Goal: Task Accomplishment & Management: Complete application form

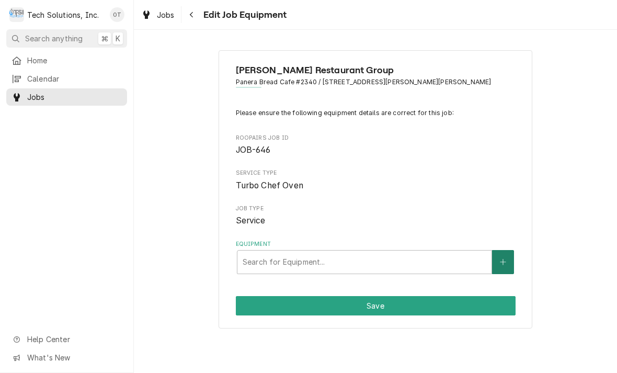
click at [498, 263] on button "Equipment" at bounding box center [503, 262] width 22 height 24
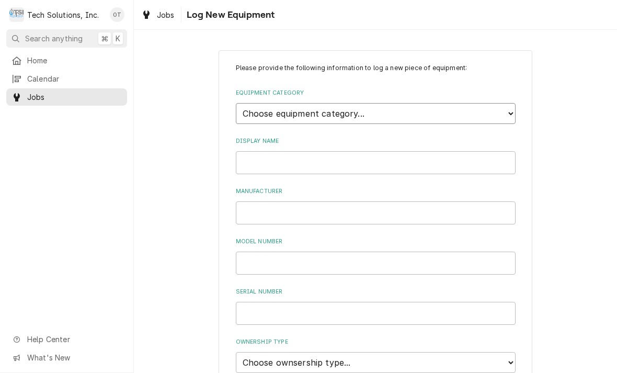
click at [503, 113] on select "Choose equipment category... Cooking Equipment Fryers Ice Machines Ovens and Ra…" at bounding box center [376, 113] width 280 height 21
select select "1"
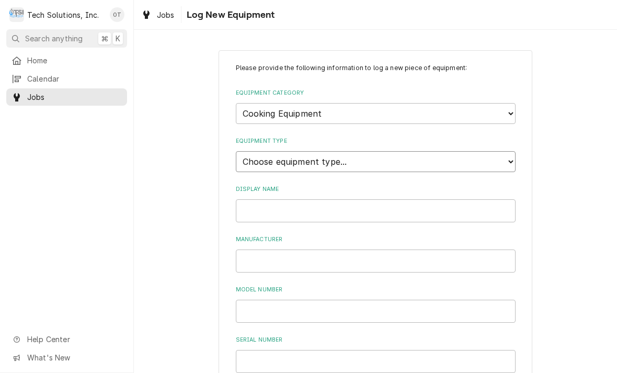
click at [515, 153] on select "Choose equipment type... Broiler Charbroiler Commercial Microwave Commercial To…" at bounding box center [376, 161] width 280 height 21
select select "7"
click at [512, 113] on select "Choose equipment category... Cooking Equipment Fryers Ice Machines Ovens and Ra…" at bounding box center [376, 113] width 280 height 21
select select "4"
click at [505, 152] on select "Choose equipment type... Combi Oven Convection Oven Countertop Electric Range C…" at bounding box center [376, 161] width 280 height 21
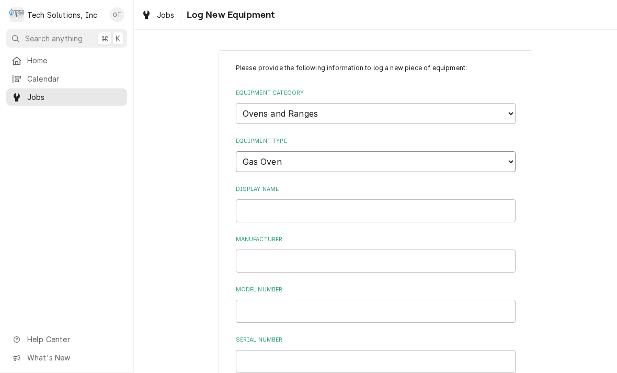
select select "32"
click at [269, 199] on input "Display Name" at bounding box center [376, 210] width 280 height 23
type input "Turbo chef"
click at [274, 257] on input "Manufacturer" at bounding box center [376, 261] width 280 height 23
type input "Turbo chef"
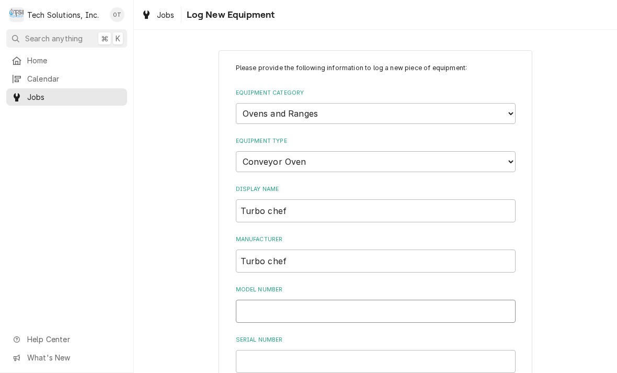
click at [262, 303] on input "Model Number" at bounding box center [376, 311] width 280 height 23
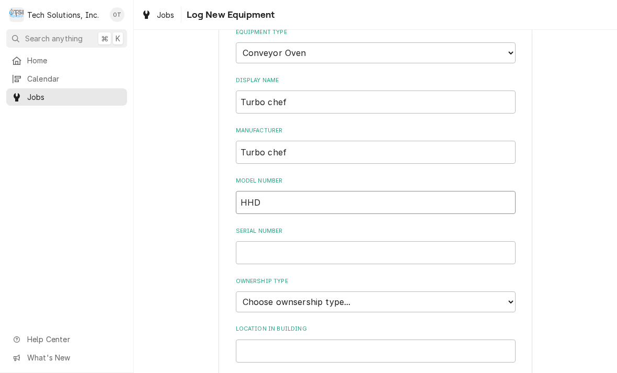
scroll to position [111, 0]
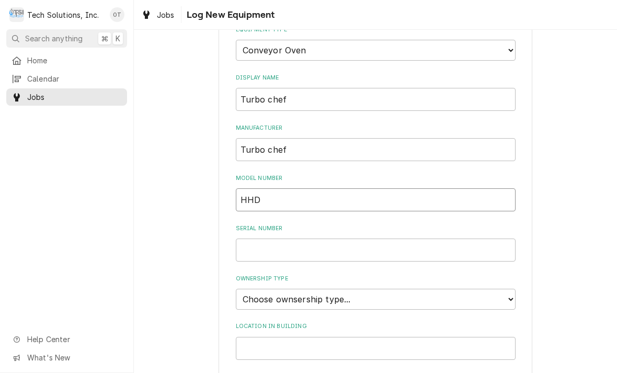
type input "HHD"
click at [259, 239] on input "Serial Number" at bounding box center [376, 250] width 280 height 23
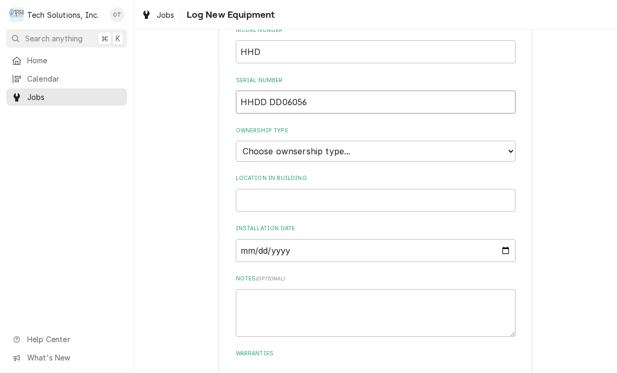
scroll to position [249, 0]
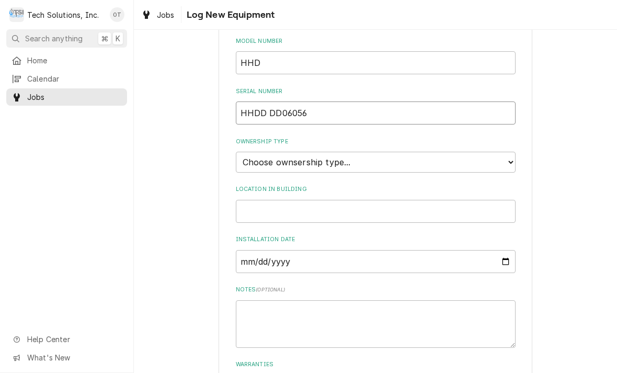
type input "HHDD DD06056"
click at [509, 152] on select "Choose ownsership type... Unknown Owned Leased Rented" at bounding box center [376, 162] width 280 height 21
select select "1"
click at [273, 200] on input "Location in Building" at bounding box center [376, 211] width 280 height 23
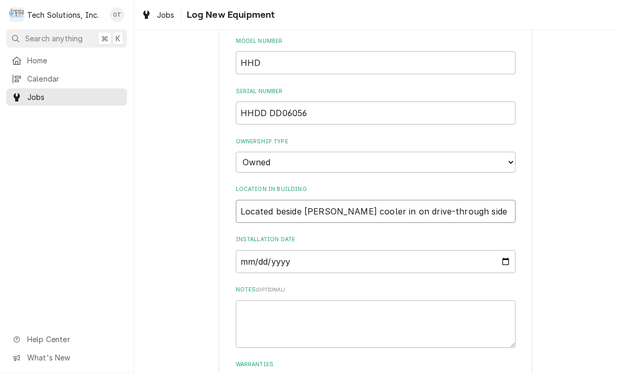
type input "Located beside Baker’s cooler in on drive-through side"
click at [269, 250] on input "Installation Date" at bounding box center [376, 261] width 280 height 23
type input "2019-03-29"
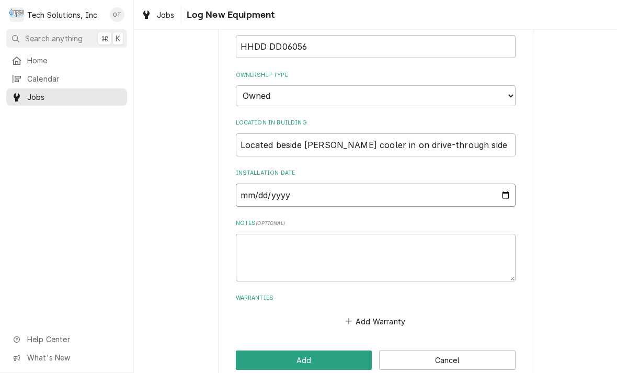
scroll to position [315, 0]
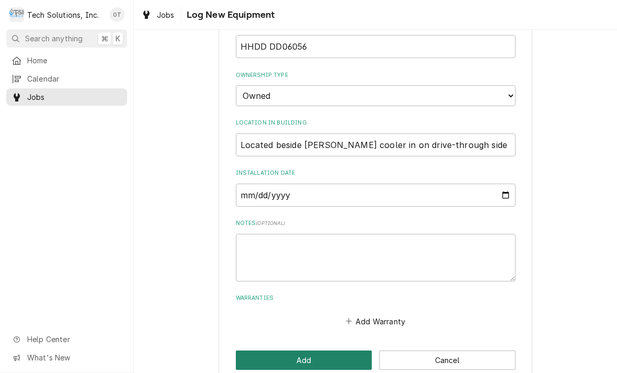
click at [306, 351] on button "Add" at bounding box center [304, 360] width 137 height 19
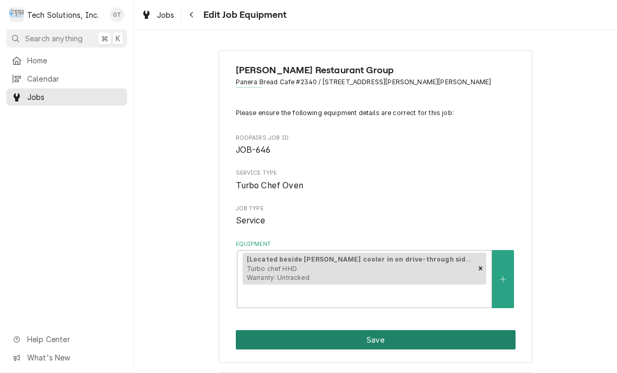
click at [379, 330] on button "Save" at bounding box center [376, 339] width 280 height 19
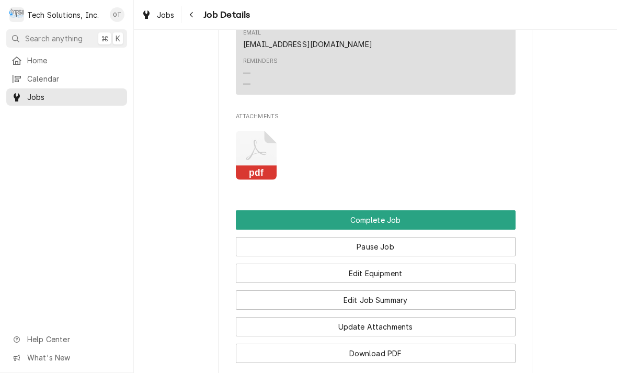
scroll to position [1184, 0]
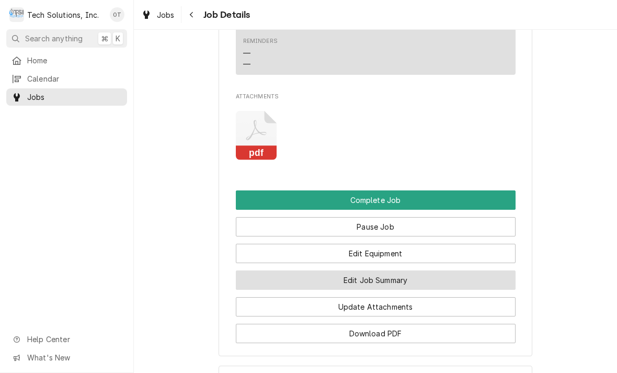
click at [371, 274] on button "Edit Job Summary" at bounding box center [376, 279] width 280 height 19
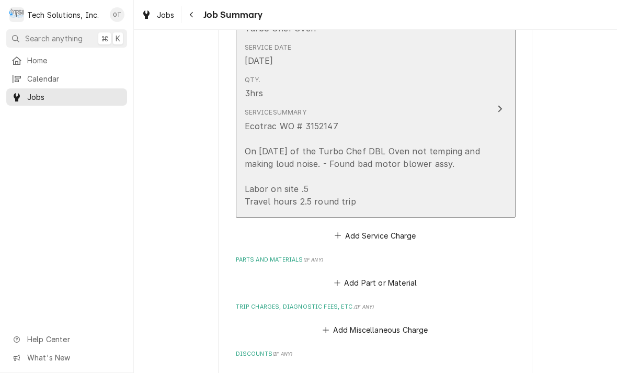
click at [500, 112] on button "Short Description Turbo Chef Oven Service Date [DATE] Qty. 3hrs Service Summary…" at bounding box center [376, 109] width 280 height 217
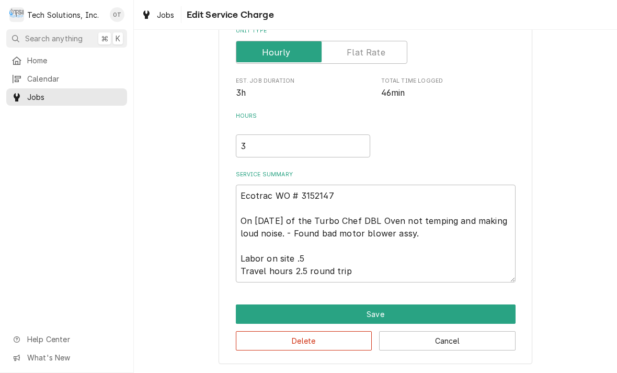
scroll to position [160, 0]
click at [387, 267] on textarea "Ecotrac WO # 3152147 On [DATE] of the Turbo Chef DBL Oven not temping and makin…" at bounding box center [376, 234] width 280 height 98
type textarea "x"
type textarea "Ecotrac WO # 3152147 On [DATE] of the Turbo Chef DBL Oven not temping and makin…"
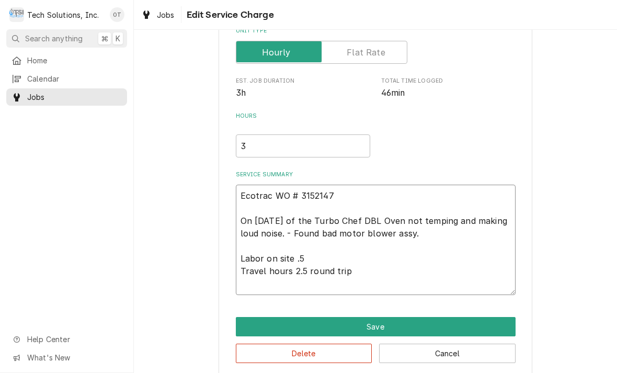
type textarea "x"
type textarea "Ecotrac WO # 3152147 On [DATE] of the Turbo Chef DBL Oven not temping and makin…"
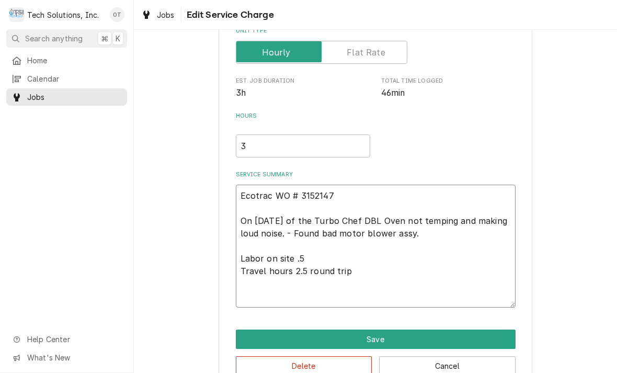
type textarea "x"
type textarea "Ecotrac WO # 3152147 On 2/10/25 of the Turbo Chef DBL Oven not temping and maki…"
type textarea "x"
type textarea "Ecotrac WO # 3152147 On 2/10/25 of the Turbo Chef DBL Oven not temping and maki…"
type textarea "x"
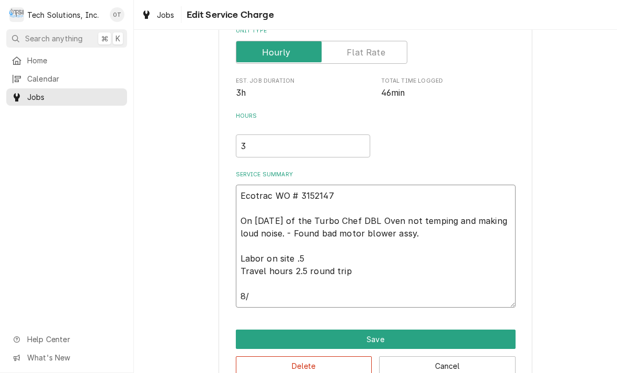
type textarea "Ecotrac WO # 3152147 On 2/10/25 of the Turbo Chef DBL Oven not temping and maki…"
type textarea "x"
type textarea "Ecotrac WO # 3152147 On 2/10/25 of the Turbo Chef DBL Oven not temping and maki…"
type textarea "x"
type textarea "Ecotrac WO # 3152147 On 2/10/25 of the Turbo Chef DBL Oven not temping and maki…"
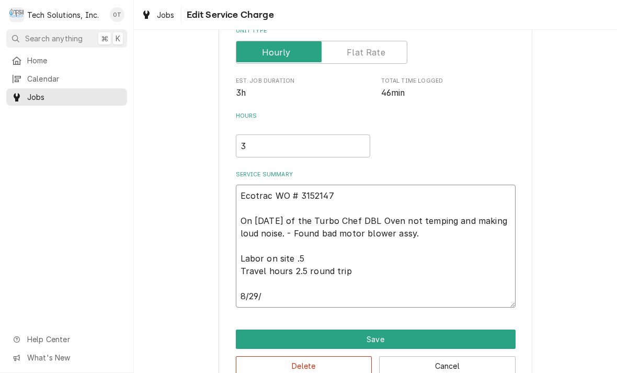
type textarea "x"
type textarea "Ecotrac WO # 3152147 On 2/10/25 of the Turbo Chef DBL Oven not temping and maki…"
type textarea "x"
type textarea "Ecotrac WO # 3152147 On 2/10/25 of the Turbo Chef DBL Oven not temping and maki…"
type textarea "x"
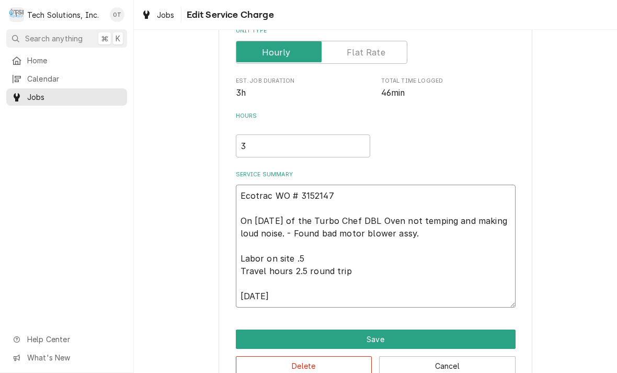
type textarea "Ecotrac WO # 3152147 On 2/10/25 of the Turbo Chef DBL Oven not temping and maki…"
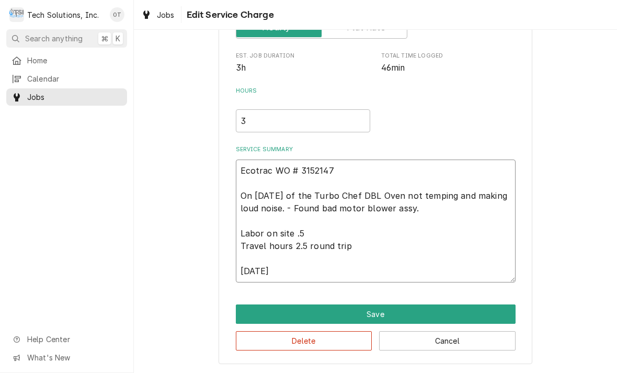
scroll to position [185, 0]
type textarea "x"
type textarea "Ecotrac WO # 3152147 On 2/10/25 of the Turbo Chef DBL Oven not temping and maki…"
type textarea "x"
type textarea "Ecotrac WO # 3152147 On 2/10/25 of the Turbo Chef DBL Oven not temping and maki…"
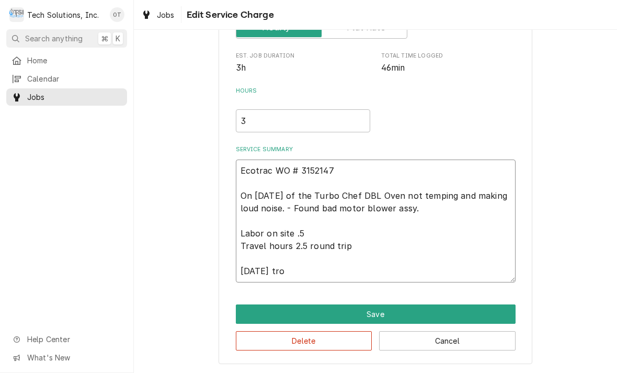
type textarea "x"
type textarea "Ecotrac WO # 3152147 On 2/10/25 of the Turbo Chef DBL Oven not temping and maki…"
type textarea "x"
type textarea "Ecotrac WO # 3152147 On 2/10/25 of the Turbo Chef DBL Oven not temping and maki…"
type textarea "x"
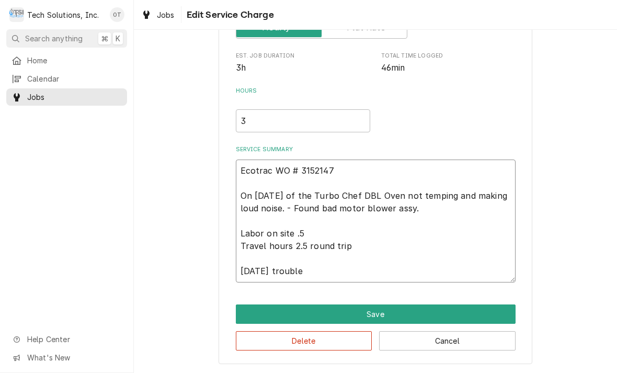
type textarea "Ecotrac WO # 3152147 On 2/10/25 of the Turbo Chef DBL Oven not temping and maki…"
type textarea "x"
type textarea "Ecotrac WO # 3152147 On 2/10/25 of the Turbo Chef DBL Oven not temping and maki…"
type textarea "x"
type textarea "Ecotrac WO # 3152147 On 2/10/25 of the Turbo Chef DBL Oven not temping and maki…"
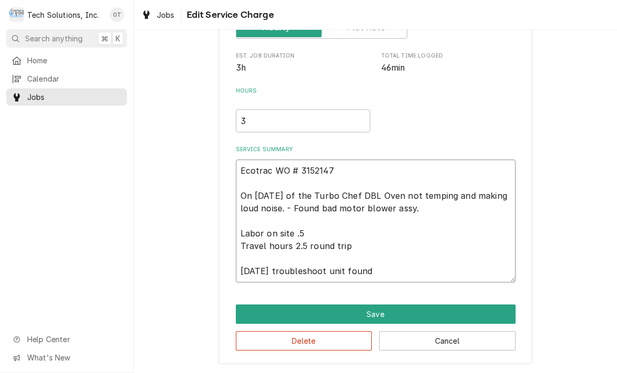
type textarea "x"
type textarea "Ecotrac WO # 3152147 On 2/10/25 of the Turbo Chef DBL Oven not temping and maki…"
type textarea "x"
type textarea "Ecotrac WO # 3152147 On 2/10/25 of the Turbo Chef DBL Oven not temping and maki…"
type textarea "x"
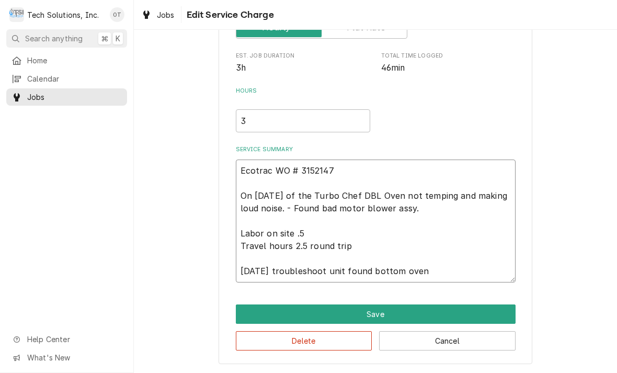
type textarea "Ecotrac WO # 3152147 On 2/10/25 of the Turbo Chef DBL Oven not temping and maki…"
type textarea "x"
type textarea "Ecotrac WO # 3152147 On 2/10/25 of the Turbo Chef DBL Oven not temping and maki…"
type textarea "x"
type textarea "Ecotrac WO # 3152147 On 2/10/25 of the Turbo Chef DBL Oven not temping and maki…"
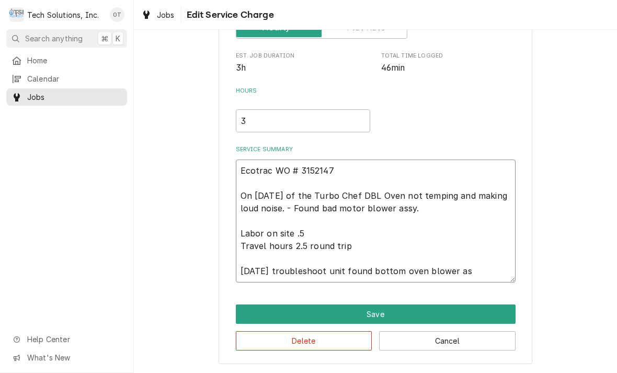
type textarea "x"
type textarea "Ecotrac WO # 3152147 On 2/10/25 of the Turbo Chef DBL Oven not temping and maki…"
type textarea "x"
type textarea "Ecotrac WO # 3152147 On 2/10/25 of the Turbo Chef DBL Oven not temping and maki…"
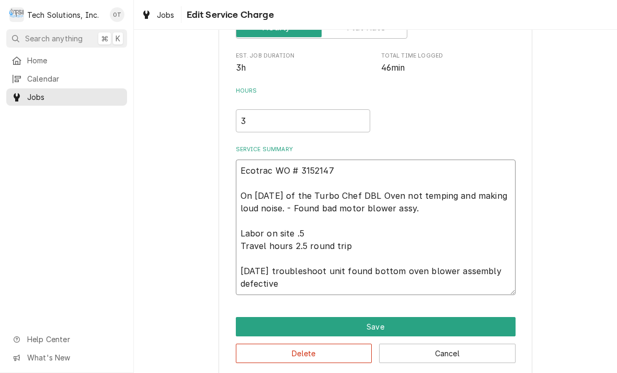
type textarea "x"
type textarea "Ecotrac WO # 3152147 On 2/10/25 of the Turbo Chef DBL Oven not temping and maki…"
type textarea "x"
type textarea "Ecotrac WO # 3152147 On 2/10/25 of the Turbo Chef DBL Oven not temping and maki…"
type textarea "x"
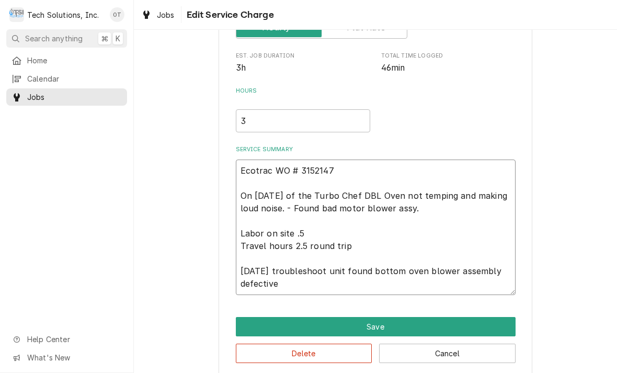
type textarea "Ecotrac WO # 3152147 On 2/10/25 of the Turbo Chef DBL Oven not temping and maki…"
type textarea "x"
type textarea "Ecotrac WO # 3152147 On 2/10/25 of the Turbo Chef DBL Oven not temping and maki…"
type textarea "x"
type textarea "Ecotrac WO # 3152147 On 2/10/25 of the Turbo Chef DBL Oven not temping and maki…"
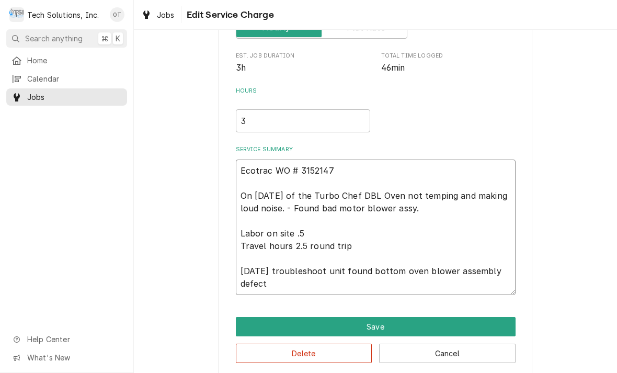
type textarea "x"
type textarea "Ecotrac WO # 3152147 On 2/10/25 of the Turbo Chef DBL Oven not temping and maki…"
type textarea "x"
type textarea "Ecotrac WO # 3152147 On 2/10/25 of the Turbo Chef DBL Oven not temping and maki…"
type textarea "x"
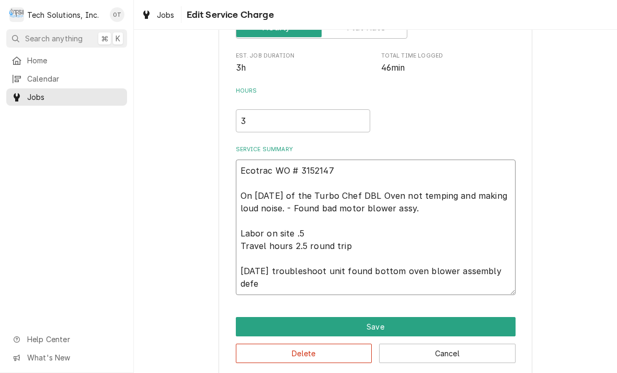
type textarea "Ecotrac WO # 3152147 On 2/10/25 of the Turbo Chef DBL Oven not temping and maki…"
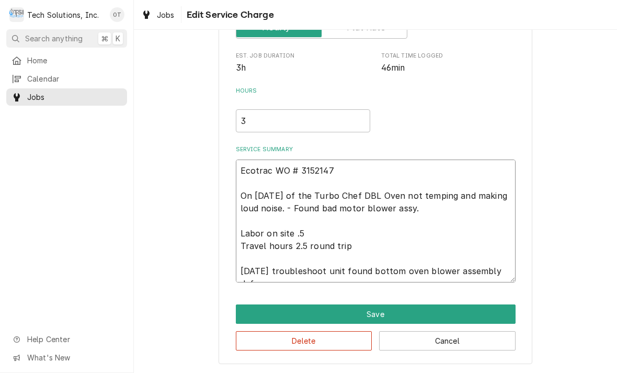
type textarea "x"
type textarea "Ecotrac WO # 3152147 On 2/10/25 of the Turbo Chef DBL Oven not temping and maki…"
type textarea "x"
type textarea "Ecotrac WO # 3152147 On 2/10/25 of the Turbo Chef DBL Oven not temping and maki…"
type textarea "x"
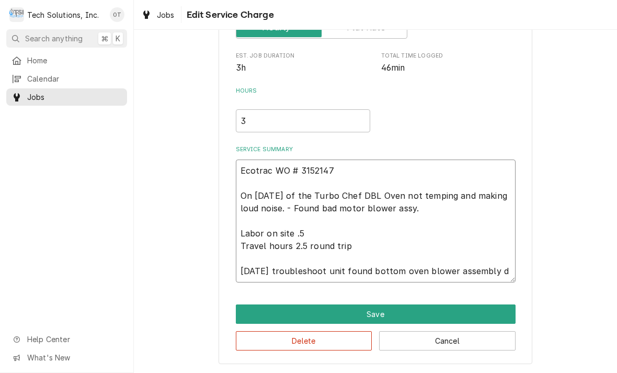
type textarea "Ecotrac WO # 3152147 On 2/10/25 of the Turbo Chef DBL Oven not temping and maki…"
type textarea "x"
type textarea "Ecotrac WO # 3152147 On 2/10/25 of the Turbo Chef DBL Oven not temping and maki…"
type textarea "x"
type textarea "Ecotrac WO # 3152147 On 2/10/25 of the Turbo Chef DBL Oven not temping and maki…"
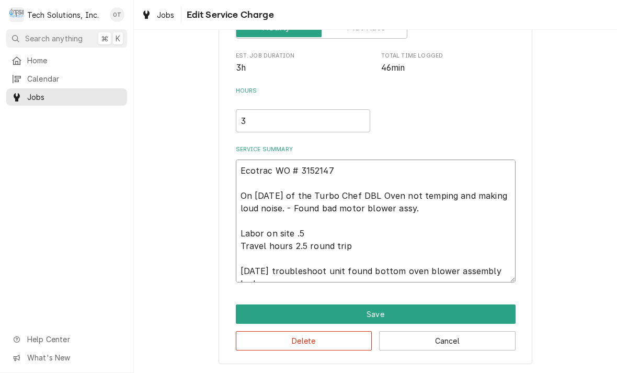
type textarea "x"
type textarea "Ecotrac WO # 3152147 On 2/10/25 of the Turbo Chef DBL Oven not temping and maki…"
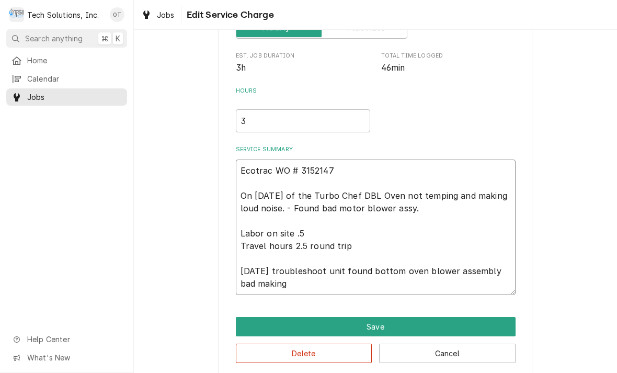
type textarea "x"
type textarea "Ecotrac WO # 3152147 On 2/10/25 of the Turbo Chef DBL Oven not temping and maki…"
type textarea "x"
type textarea "Ecotrac WO # 3152147 On 2/10/25 of the Turbo Chef DBL Oven not temping and maki…"
type textarea "x"
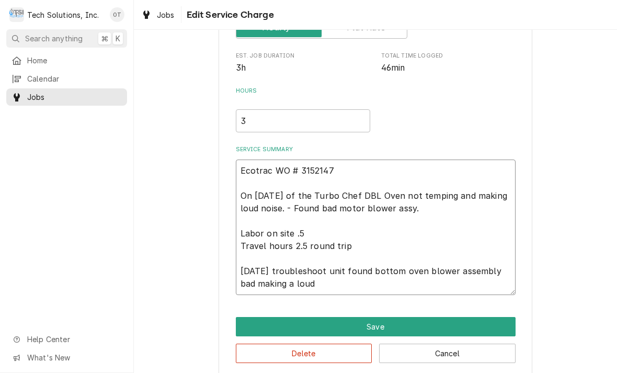
type textarea "Ecotrac WO # 3152147 On 2/10/25 of the Turbo Chef DBL Oven not temping and maki…"
type textarea "x"
type textarea "Ecotrac WO # 3152147 On 2/10/25 of the Turbo Chef DBL Oven not temping and maki…"
type textarea "x"
type textarea "Ecotrac WO # 3152147 On 2/10/25 of the Turbo Chef DBL Oven not temping and maki…"
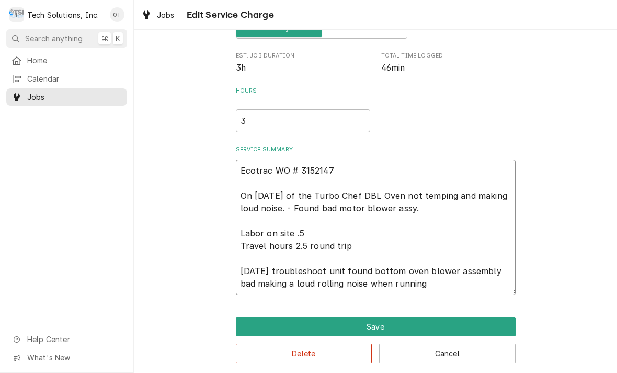
type textarea "x"
type textarea "Ecotrac WO # 3152147 On 2/10/25 of the Turbo Chef DBL Oven not temping and maki…"
type textarea "x"
type textarea "Ecotrac WO # 3152147 On 2/10/25 of the Turbo Chef DBL Oven not temping and maki…"
type textarea "x"
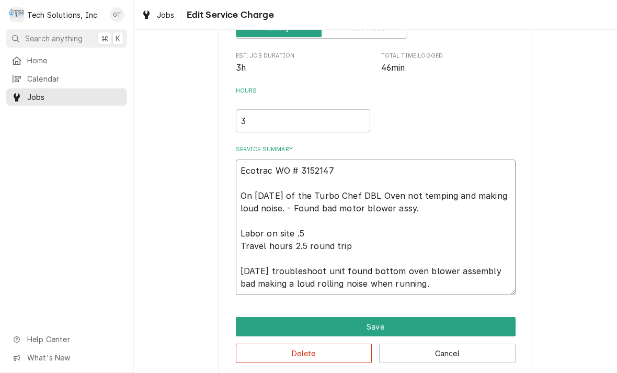
type textarea "Ecotrac WO # 3152147 On 2/10/25 of the Turbo Chef DBL Oven not temping and maki…"
type textarea "x"
type textarea "Ecotrac WO # 3152147 On 2/10/25 of the Turbo Chef DBL Oven not temping and maki…"
type textarea "x"
type textarea "Ecotrac WO # 3152147 On 2/10/25 of the Turbo Chef DBL Oven not temping and maki…"
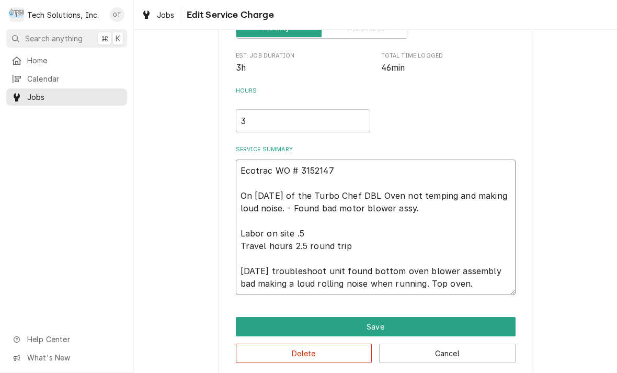
type textarea "x"
type textarea "Ecotrac WO # 3152147 On 2/10/25 of the Turbo Chef DBL Oven not temping and maki…"
type textarea "x"
type textarea "Ecotrac WO # 3152147 On 2/10/25 of the Turbo Chef DBL Oven not temping and maki…"
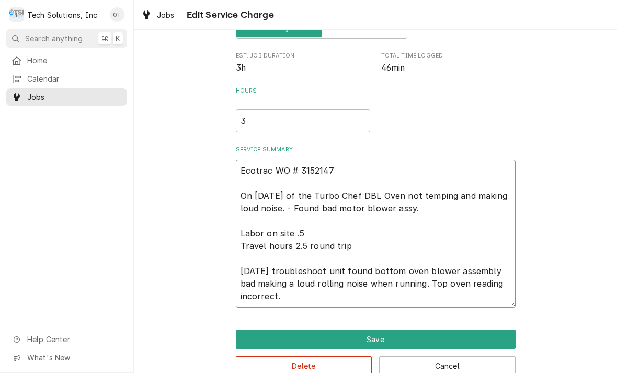
type textarea "x"
type textarea "Ecotrac WO # 3152147 On 2/10/25 of the Turbo Chef DBL Oven not temping and maki…"
type textarea "x"
type textarea "Ecotrac WO # 3152147 On 2/10/25 of the Turbo Chef DBL Oven not temping and maki…"
type textarea "x"
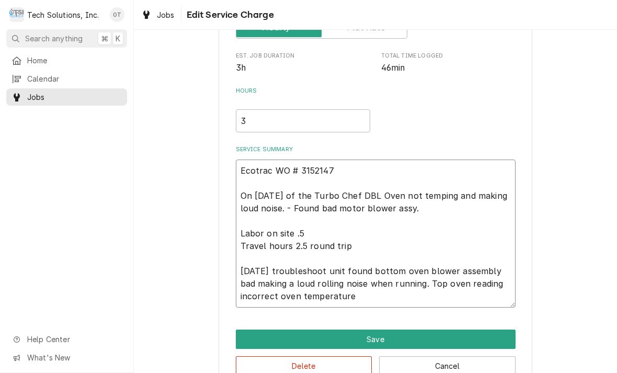
type textarea "Ecotrac WO # 3152147 On 2/10/25 of the Turbo Chef DBL Oven not temping and maki…"
type textarea "x"
type textarea "Ecotrac WO # 3152147 On 2/10/25 of the Turbo Chef DBL Oven not temping and maki…"
type textarea "x"
type textarea "Ecotrac WO # 3152147 On 2/10/25 of the Turbo Chef DBL Oven not temping and maki…"
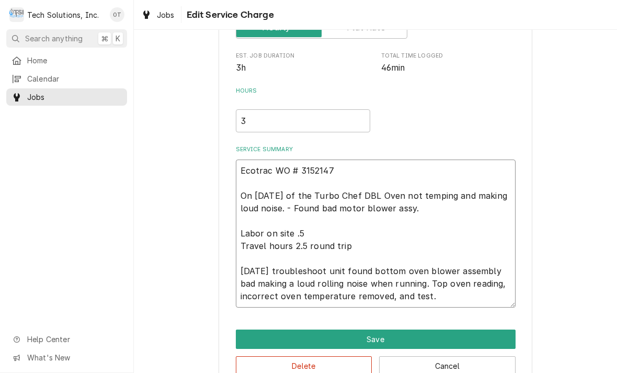
type textarea "x"
type textarea "Ecotrac WO # 3152147 On 2/10/25 of the Turbo Chef DBL Oven not temping and maki…"
type textarea "x"
type textarea "Ecotrac WO # 3152147 On 2/10/25 of the Turbo Chef DBL Oven not temping and maki…"
type textarea "x"
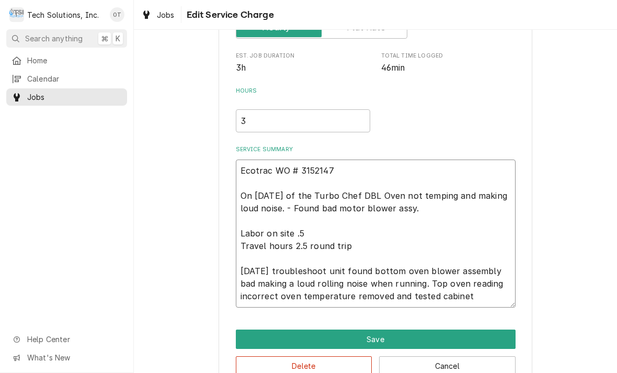
type textarea "Ecotrac WO # 3152147 On 2/10/25 of the Turbo Chef DBL Oven not temping and maki…"
type textarea "x"
type textarea "Ecotrac WO # 3152147 On 2/10/25 of the Turbo Chef DBL Oven not temping and maki…"
type textarea "x"
type textarea "Ecotrac WO # 3152147 On 2/10/25 of the Turbo Chef DBL Oven not temping and maki…"
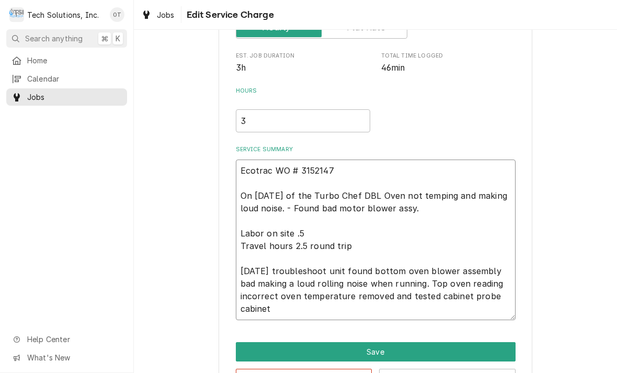
type textarea "x"
type textarea "Ecotrac WO # 3152147 On 2/10/25 of the Turbo Chef DBL Oven not temping and maki…"
type textarea "x"
type textarea "Ecotrac WO # 3152147 On 2/10/25 of the Turbo Chef DBL Oven not temping and maki…"
type textarea "x"
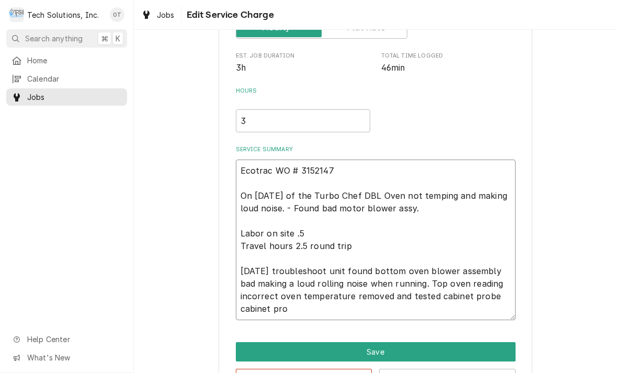
type textarea "Ecotrac WO # 3152147 On 2/10/25 of the Turbo Chef DBL Oven not temping and maki…"
type textarea "x"
type textarea "Ecotrac WO # 3152147 On 2/10/25 of the Turbo Chef DBL Oven not temping and maki…"
type textarea "x"
type textarea "Ecotrac WO # 3152147 On 2/10/25 of the Turbo Chef DBL Oven not temping and maki…"
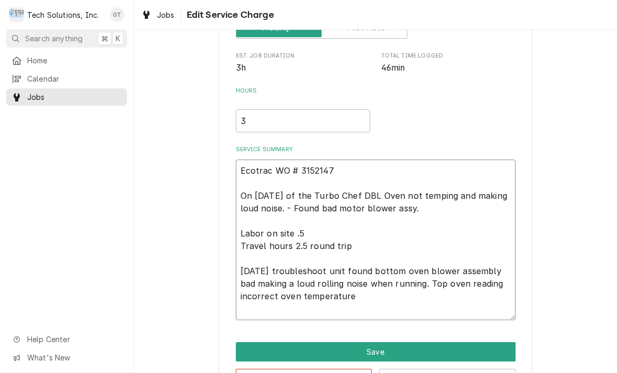
type textarea "x"
type textarea "Ecotrac WO # 3152147 On 2/10/25 of the Turbo Chef DBL Oven not temping and maki…"
type textarea "x"
type textarea "Ecotrac WO # 3152147 On 2/10/25 of the Turbo Chef DBL Oven not temping and maki…"
type textarea "x"
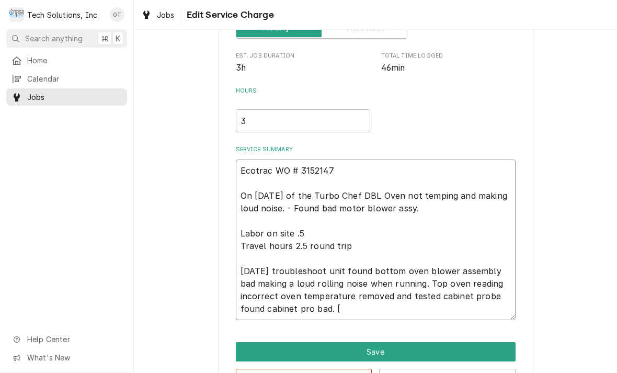
type textarea "Ecotrac WO # 3152147 On 2/10/25 of the Turbo Chef DBL Oven not temping and maki…"
type textarea "x"
type textarea "Ecotrac WO # 3152147 On 2/10/25 of the Turbo Chef DBL Oven not temping and maki…"
type textarea "x"
type textarea "Ecotrac WO # 3152147 On 2/10/25 of the Turbo Chef DBL Oven not temping and maki…"
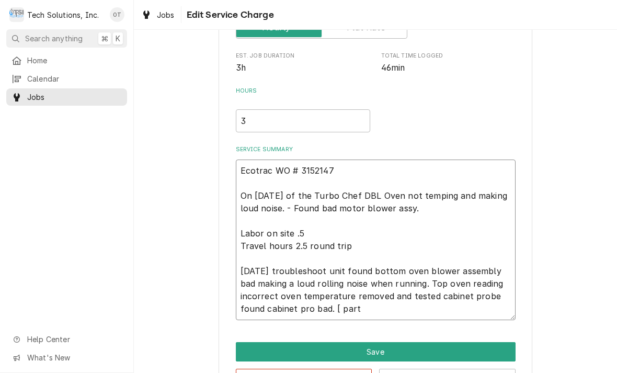
type textarea "x"
type textarea "Ecotrac WO # 3152147 On 2/10/25 of the Turbo Chef DBL Oven not temping and maki…"
type textarea "x"
type textarea "Ecotrac WO # 3152147 On 2/10/25 of the Turbo Chef DBL Oven not temping and maki…"
type textarea "x"
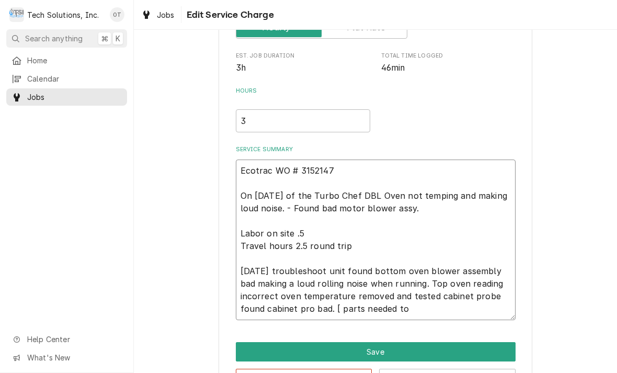
type textarea "Ecotrac WO # 3152147 On 2/10/25 of the Turbo Chef DBL Oven not temping and maki…"
type textarea "x"
type textarea "Ecotrac WO # 3152147 On 2/10/25 of the Turbo Chef DBL Oven not temping and maki…"
type textarea "x"
type textarea "Ecotrac WO # 3152147 On 2/10/25 of the Turbo Chef DBL Oven not temping and maki…"
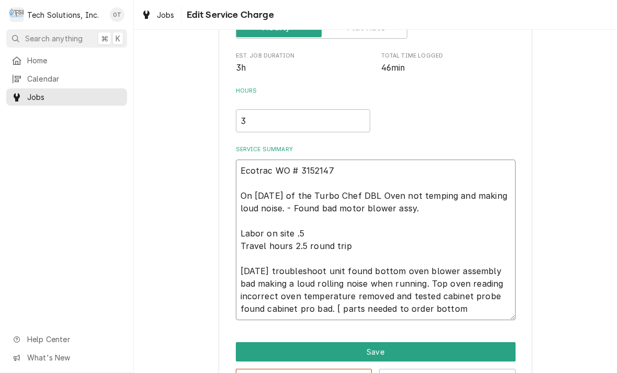
type textarea "x"
type textarea "Ecotrac WO # 3152147 On 2/10/25 of the Turbo Chef DBL Oven not temping and maki…"
type textarea "x"
type textarea "Ecotrac WO # 3152147 On 2/10/25 of the Turbo Chef DBL Oven not temping and maki…"
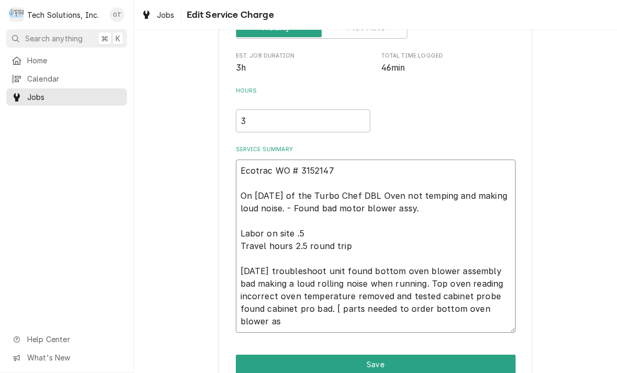
type textarea "x"
type textarea "Ecotrac WO # 3152147 On 2/10/25 of the Turbo Chef DBL Oven not temping and maki…"
type textarea "x"
type textarea "Ecotrac WO # 3152147 On 2/10/25 of the Turbo Chef DBL Oven not temping and maki…"
type textarea "x"
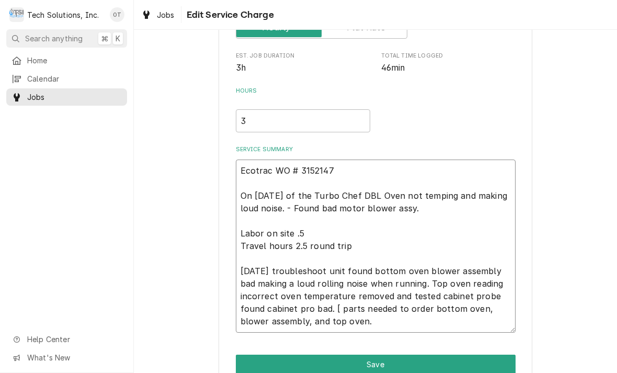
type textarea "Ecotrac WO # 3152147 On 2/10/25 of the Turbo Chef DBL Oven not temping and maki…"
type textarea "x"
type textarea "Ecotrac WO # 3152147 On 2/10/25 of the Turbo Chef DBL Oven not temping and maki…"
type textarea "x"
type textarea "Ecotrac WO # 3152147 On 2/10/25 of the Turbo Chef DBL Oven not temping and maki…"
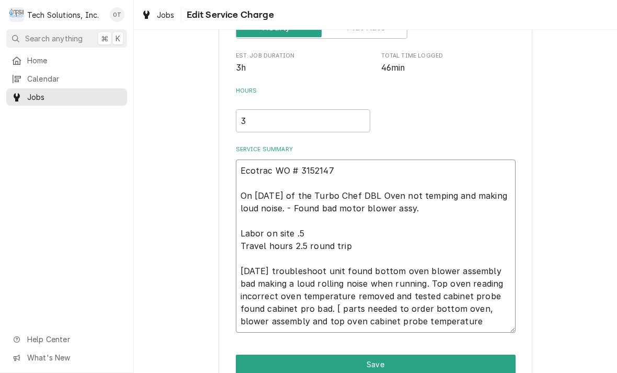
type textarea "x"
type textarea "Ecotrac WO # 3152147 On 2/10/25 of the Turbo Chef DBL Oven not temping and maki…"
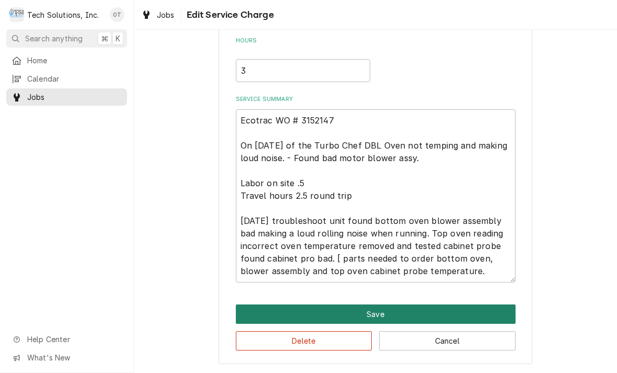
click at [377, 312] on button "Save" at bounding box center [376, 313] width 280 height 19
type textarea "x"
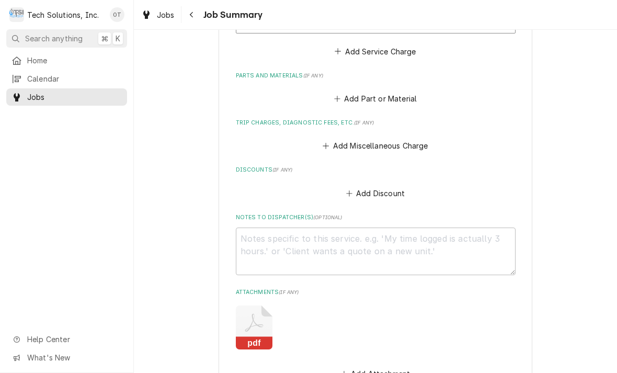
scroll to position [532, 0]
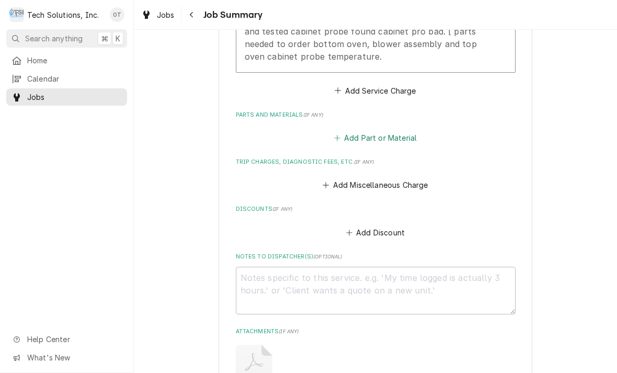
click at [373, 140] on button "Add Part or Material" at bounding box center [375, 138] width 86 height 15
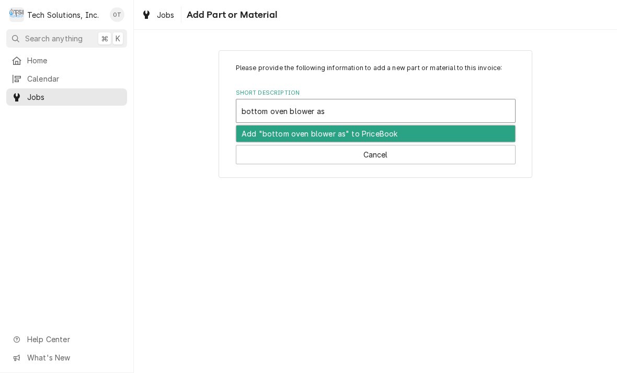
type input "bottom oven blower assembly"
click at [311, 136] on div "Add "bottom oven blower assembly" to PriceBook" at bounding box center [375, 134] width 279 height 16
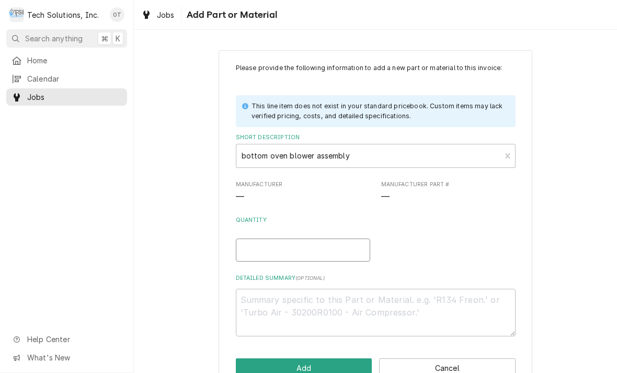
click at [262, 244] on input "Quantity" at bounding box center [303, 250] width 134 height 23
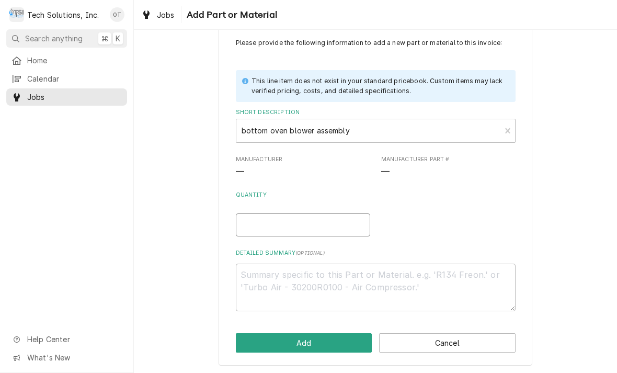
scroll to position [25, 0]
type textarea "x"
type input "1"
click at [272, 273] on textarea "Detailed Summary ( optional )" at bounding box center [376, 288] width 280 height 48
type textarea "x"
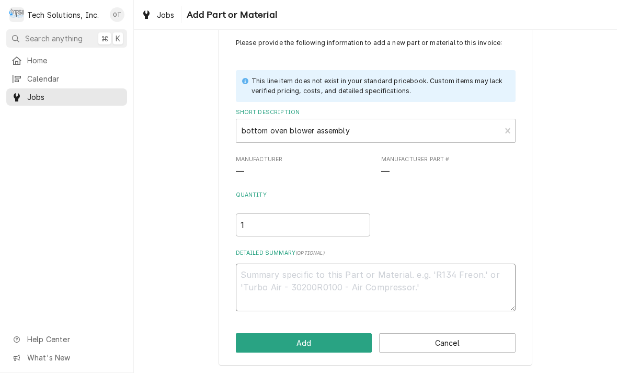
type textarea "b"
type textarea "x"
type textarea "bot"
type textarea "x"
type textarea "botto"
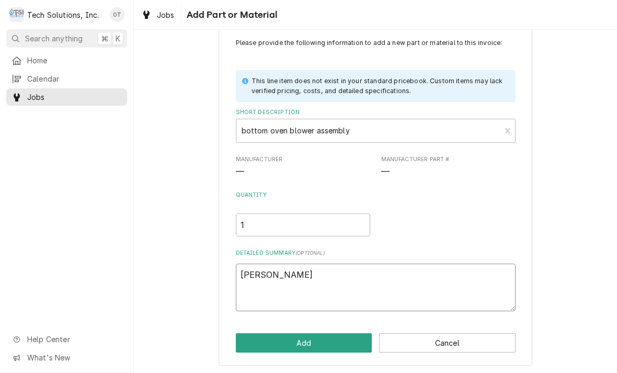
type textarea "x"
type textarea "bottom"
type textarea "x"
type textarea "bottom oven"
type textarea "x"
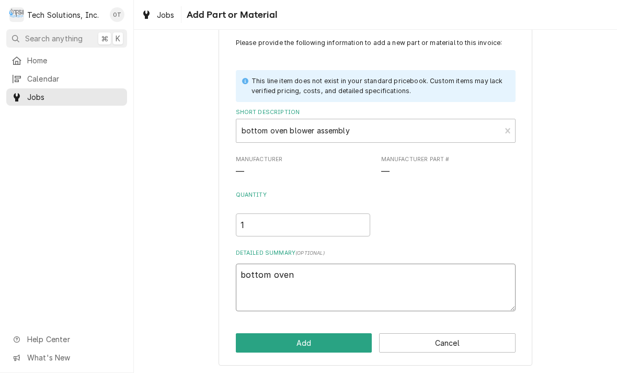
type textarea "bottom oven blow"
type textarea "x"
type textarea "bottom oven blower"
type textarea "x"
type textarea "bottom oven blower assembly"
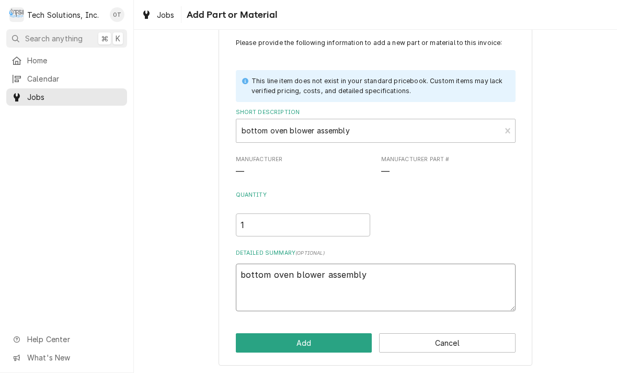
type textarea "x"
type textarea "bottom oven blower assembly part number"
type textarea "x"
type textarea "bottom oven blower assembly part number"
type textarea "x"
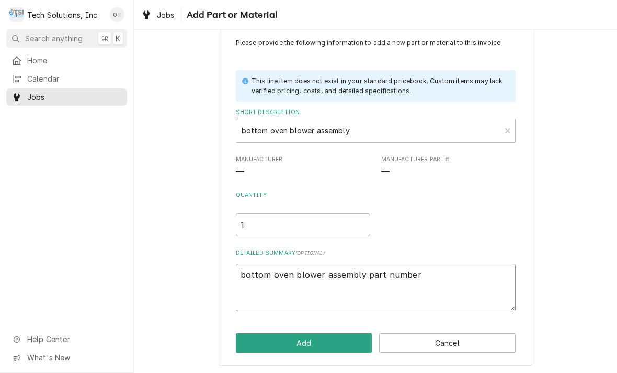
type textarea "bottom oven blower assembly part number."
type textarea "x"
type textarea "bottom oven blower assembly part number."
type textarea "x"
type textarea "bottom oven blower assembly part number. #"
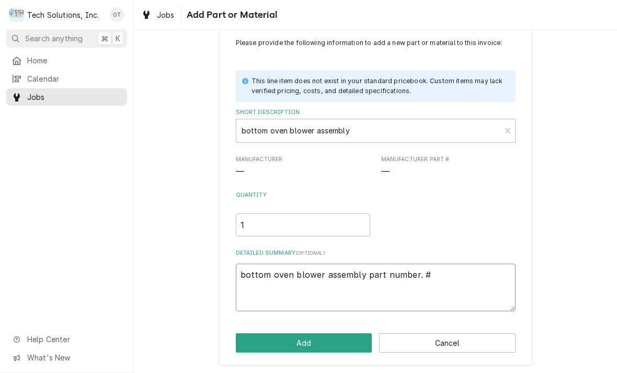
type textarea "x"
type textarea "bottom oven blower assembly part number. #"
type textarea "x"
type textarea "bottom oven blower assembly part number. # H"
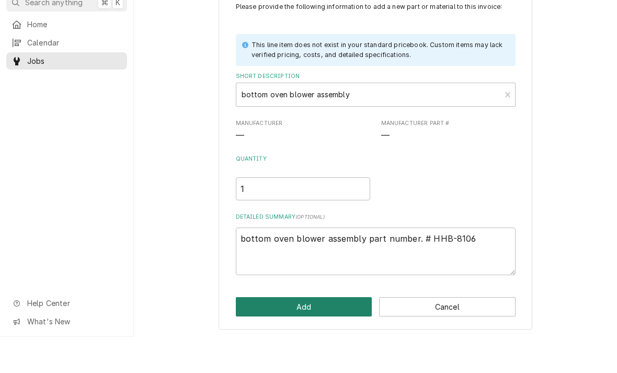
click at [310, 333] on button "Add" at bounding box center [304, 342] width 137 height 19
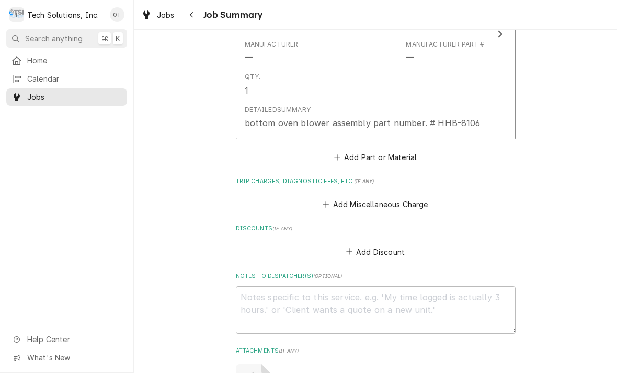
scroll to position [729, 0]
click at [377, 154] on button "Add Part or Material" at bounding box center [375, 156] width 86 height 15
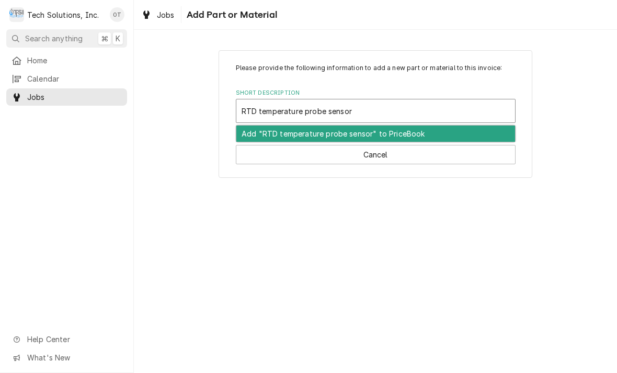
click at [380, 136] on div "Add "RTD temperature probe sensor" to PriceBook" at bounding box center [375, 134] width 279 height 16
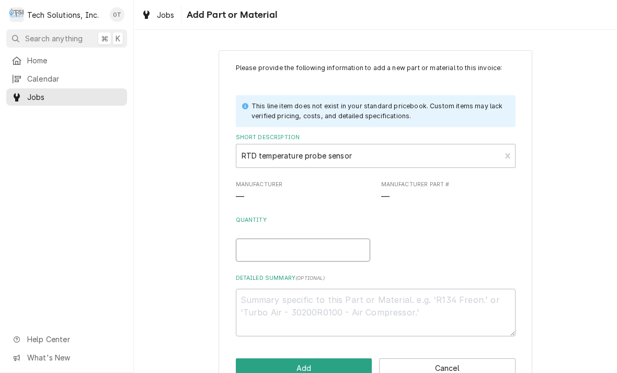
click at [260, 244] on input "Quantity" at bounding box center [303, 250] width 134 height 23
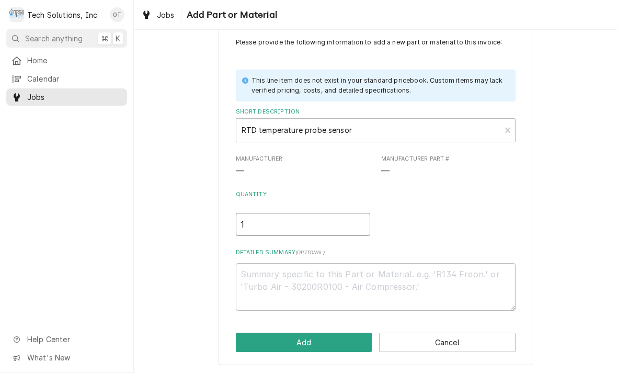
scroll to position [25, 0]
click at [256, 278] on textarea "Detailed Summary ( optional )" at bounding box center [376, 288] width 280 height 48
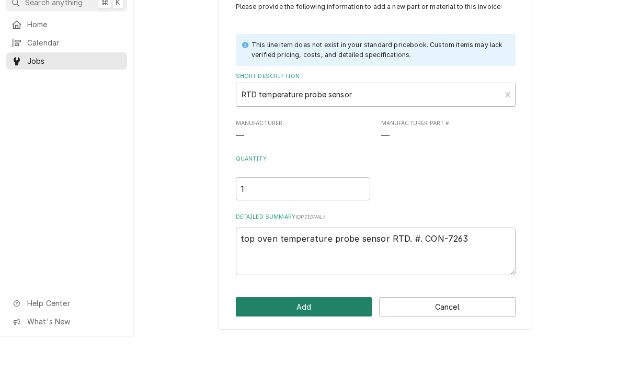
click at [309, 333] on button "Add" at bounding box center [304, 342] width 137 height 19
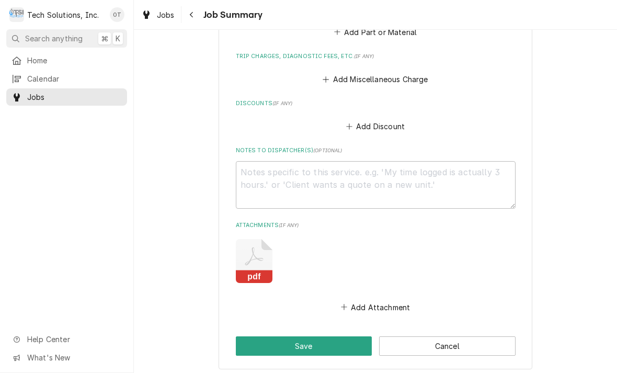
scroll to position [1068, 0]
click at [272, 176] on textarea "Notes to Dispatcher(s) ( optional )" at bounding box center [376, 186] width 280 height 48
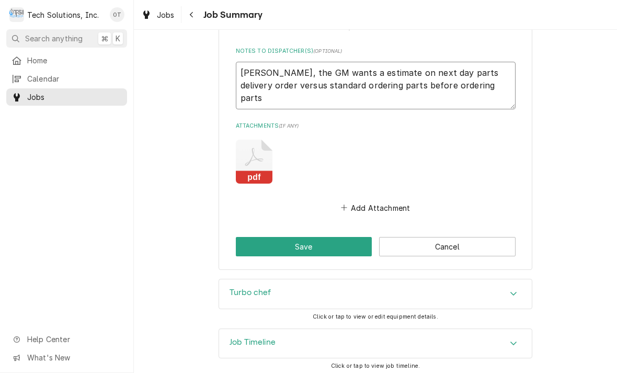
scroll to position [1167, 0]
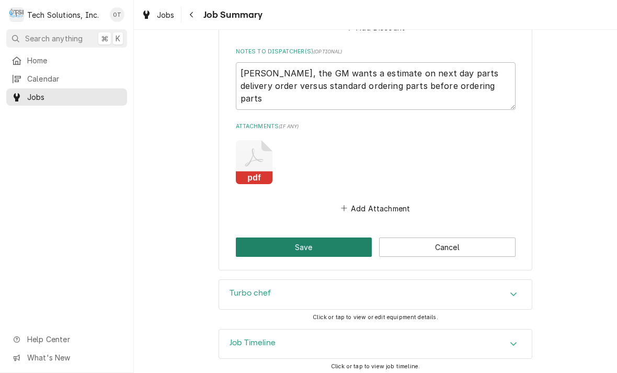
click at [304, 242] on button "Save" at bounding box center [304, 247] width 137 height 19
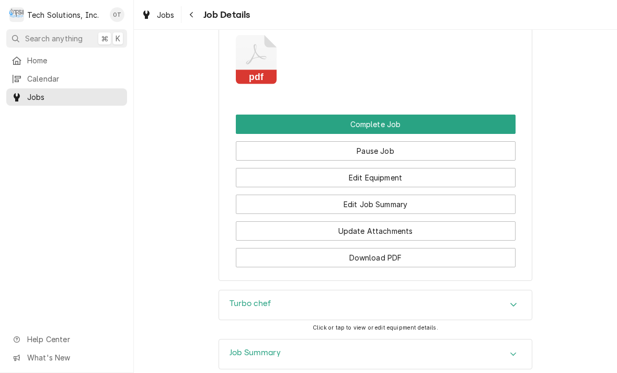
scroll to position [1387, 0]
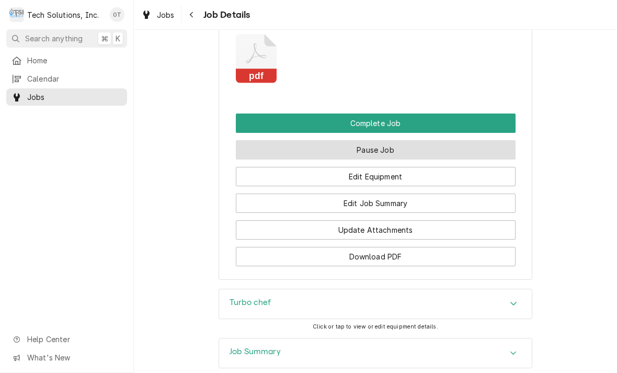
click at [366, 140] on button "Pause Job" at bounding box center [376, 149] width 280 height 19
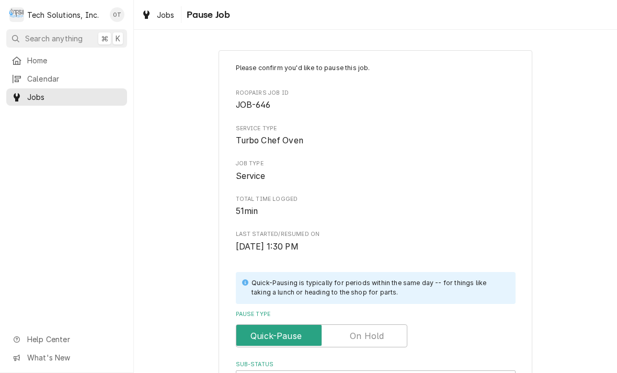
click at [353, 324] on input "Pause Type" at bounding box center [322, 335] width 162 height 23
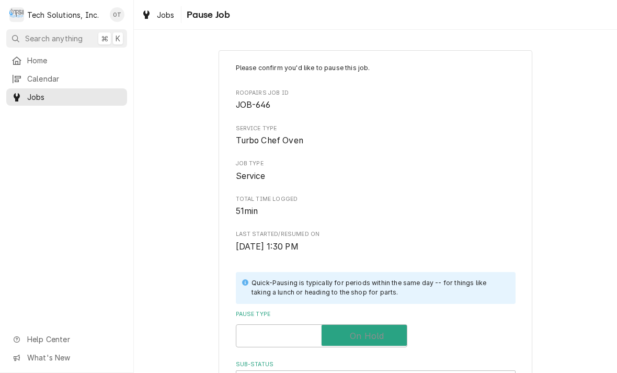
checkbox input "true"
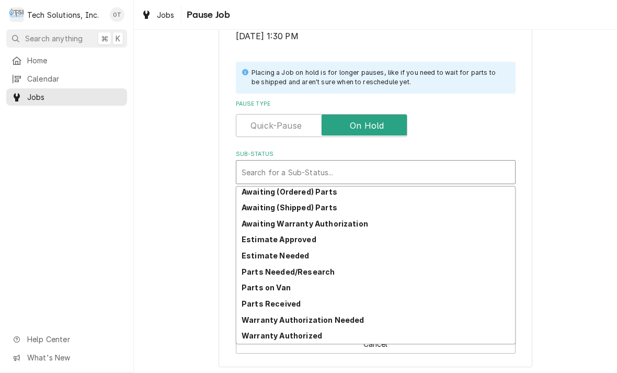
scroll to position [51, 0]
click at [288, 251] on strong "Estimate Needed" at bounding box center [275, 255] width 67 height 9
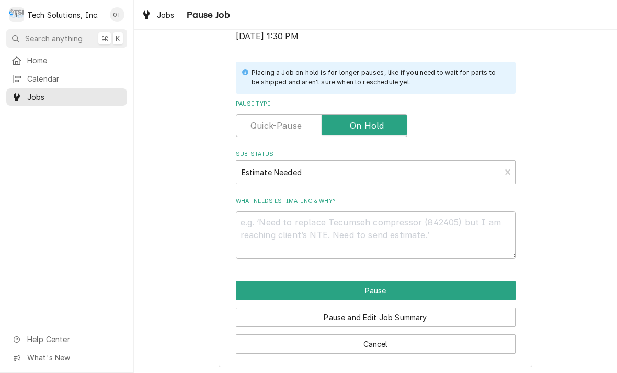
scroll to position [198, 0]
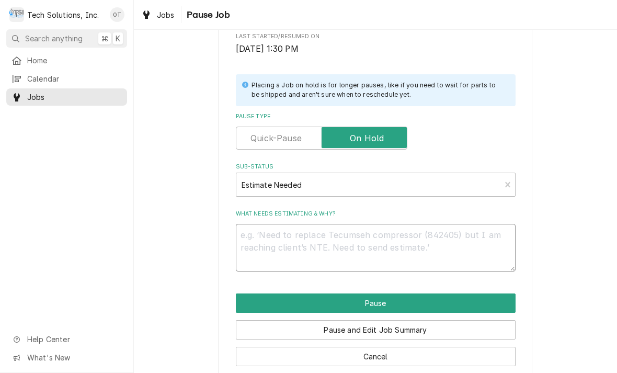
click at [275, 233] on textarea "What needs estimating & why?" at bounding box center [376, 248] width 280 height 48
type textarea "x"
type textarea "ne"
type textarea "x"
type textarea "need"
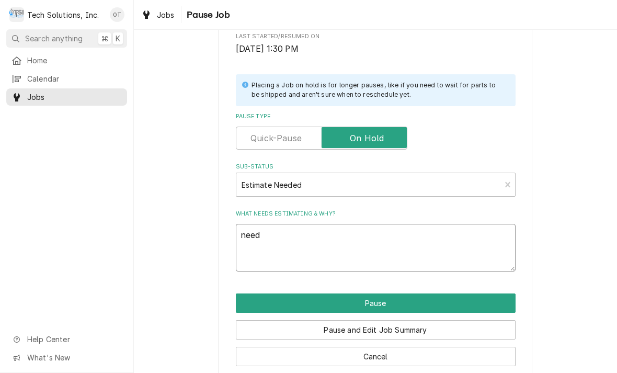
type textarea "x"
type textarea "need estimate"
type textarea "x"
type textarea "need estimate on"
type textarea "x"
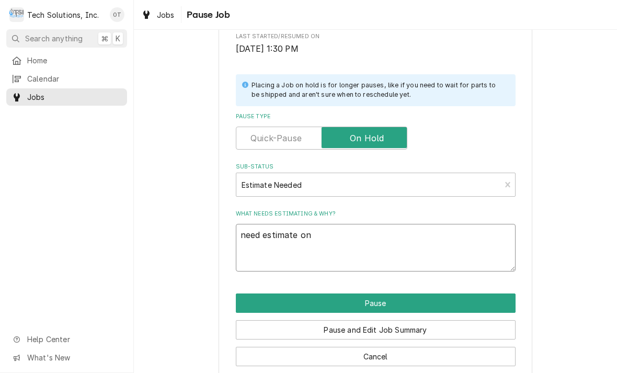
type textarea "need estimate on next"
type textarea "x"
type textarea "need estimate on next day"
type textarea "x"
type textarea "need estimate on next day delivering"
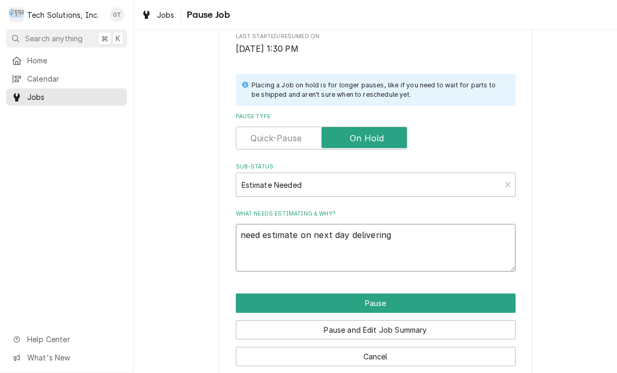
type textarea "x"
type textarea "need estimate on next day delivering parts"
type textarea "x"
type textarea "need estimate on next day delivering parts versus"
type textarea "x"
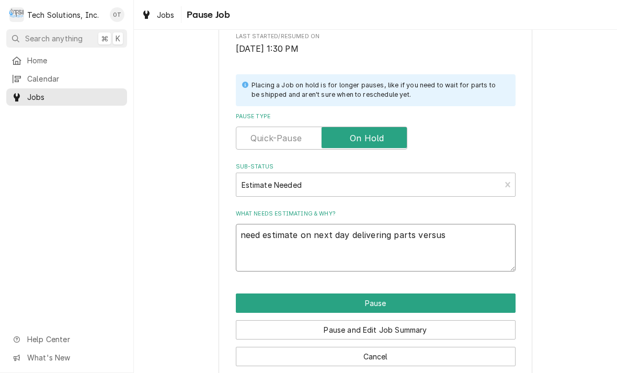
type textarea "need estimate on next day delivering parts versus standard"
type textarea "x"
type textarea "need estimate on next day delivering parts versus standard order"
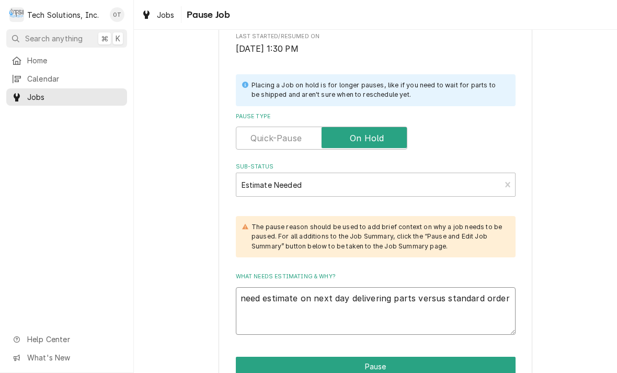
type textarea "x"
type textarea "need estimate on next day delivering parts versus standard ordering"
type textarea "x"
type textarea "need estimate on next day delivering parts versus standard ordering part"
type textarea "x"
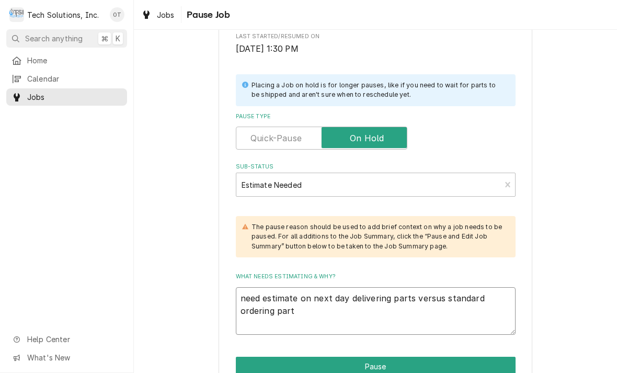
type textarea "need estimate on next day delivering parts versus standard ordering part cost"
type textarea "x"
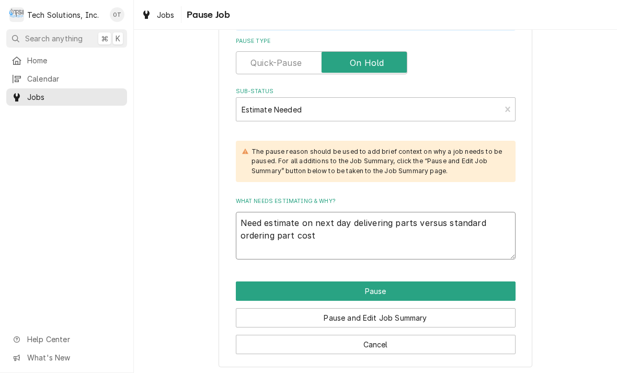
scroll to position [273, 0]
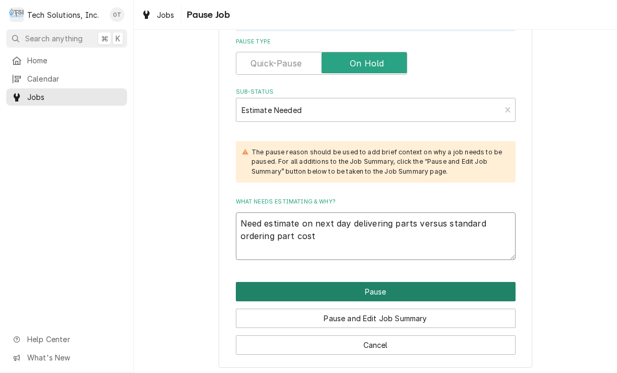
type textarea "Need estimate on next day delivering parts versus standard ordering part cost"
click at [376, 282] on button "Pause" at bounding box center [376, 291] width 280 height 19
type textarea "x"
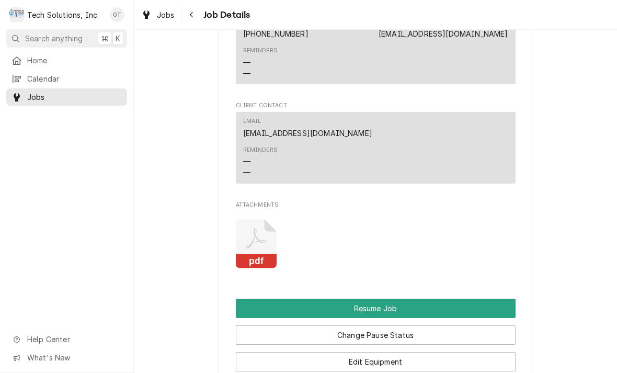
scroll to position [1297, 0]
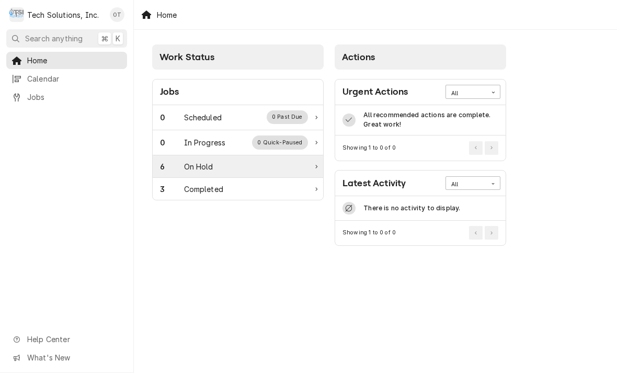
click at [205, 168] on div "On Hold" at bounding box center [198, 166] width 29 height 11
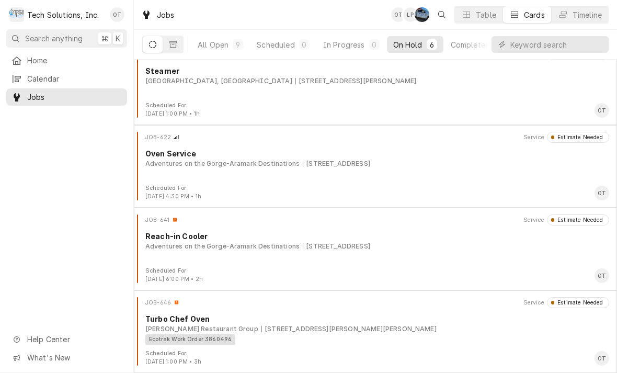
scroll to position [183, 0]
click at [42, 55] on span "Home" at bounding box center [74, 60] width 95 height 11
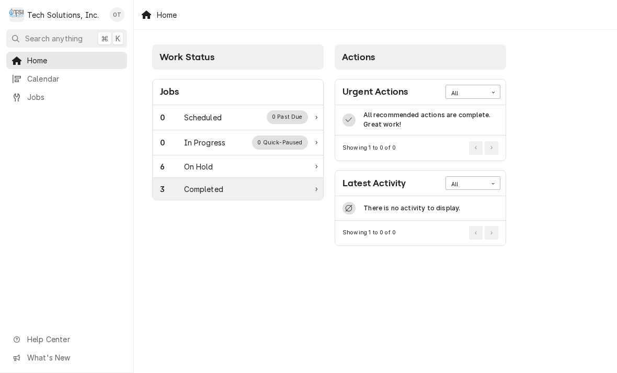
click at [198, 194] on div "3 Completed" at bounding box center [238, 189] width 171 height 22
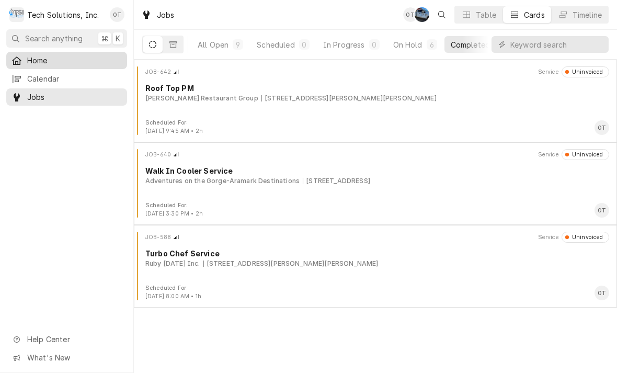
click at [27, 54] on div "Home" at bounding box center [66, 60] width 117 height 13
